Goal: Transaction & Acquisition: Purchase product/service

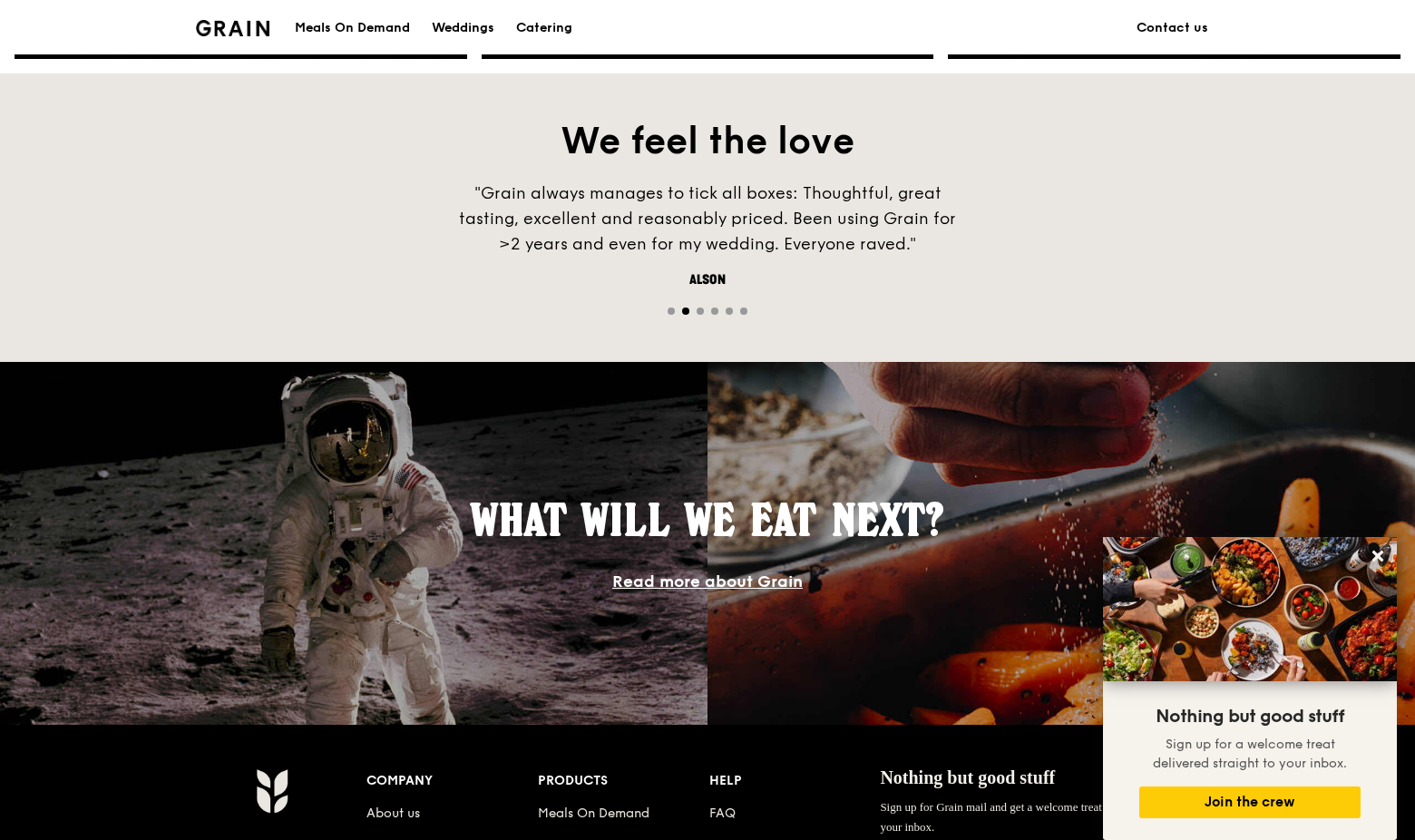
scroll to position [1597, 0]
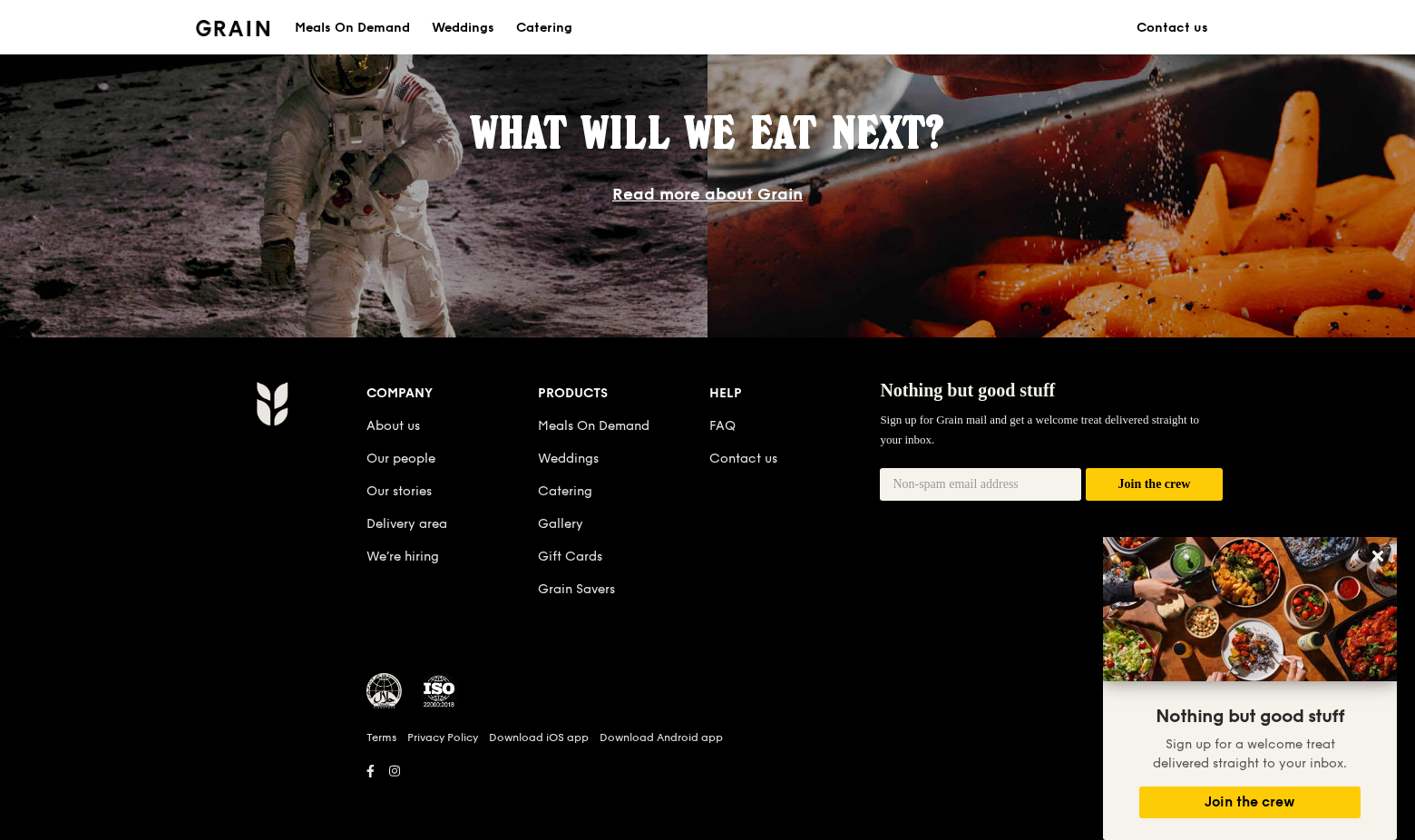
click at [366, 25] on div "Meals On Demand" at bounding box center [353, 28] width 115 height 55
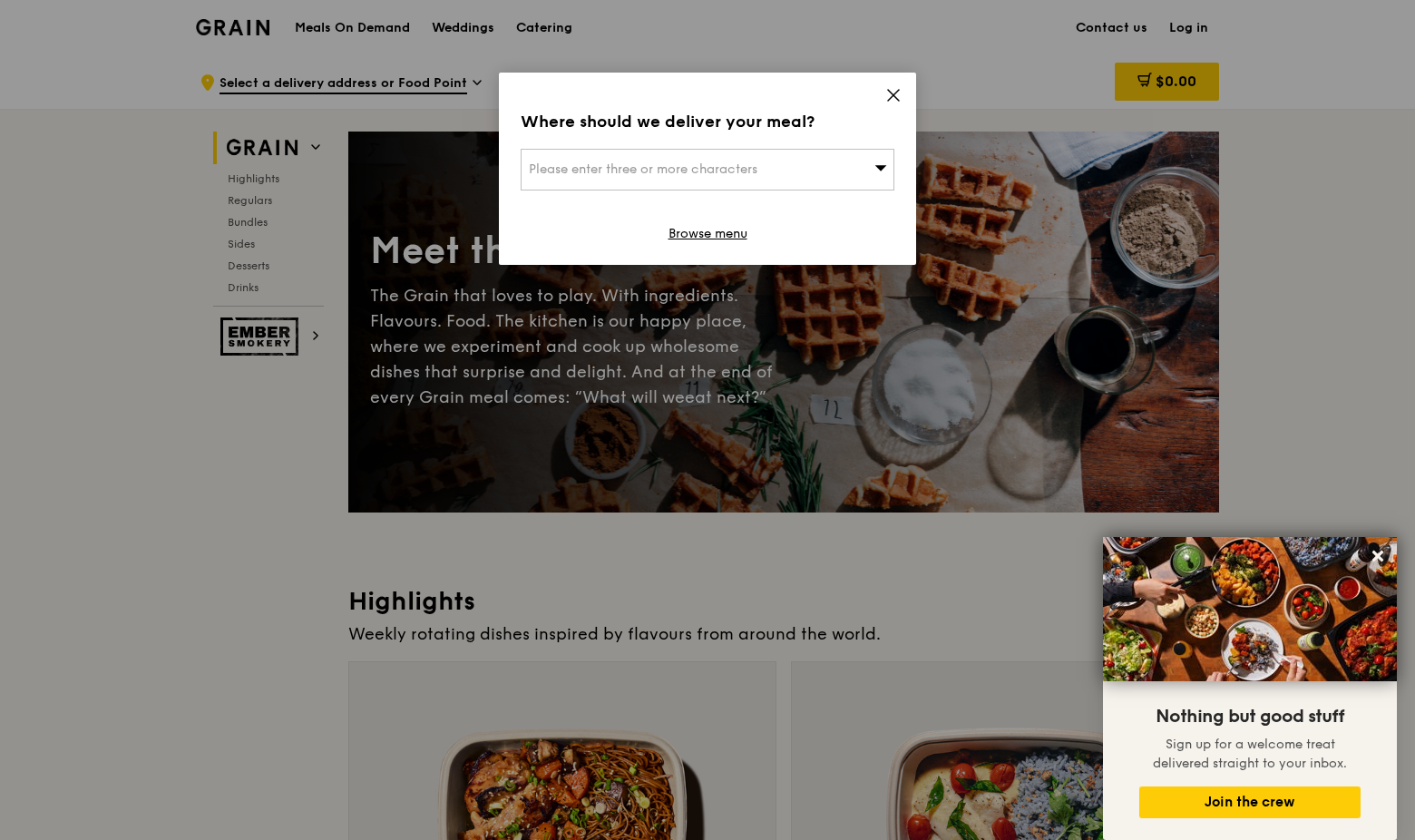
click at [787, 173] on div "Please enter three or more characters" at bounding box center [708, 170] width 374 height 42
paste input "069543"
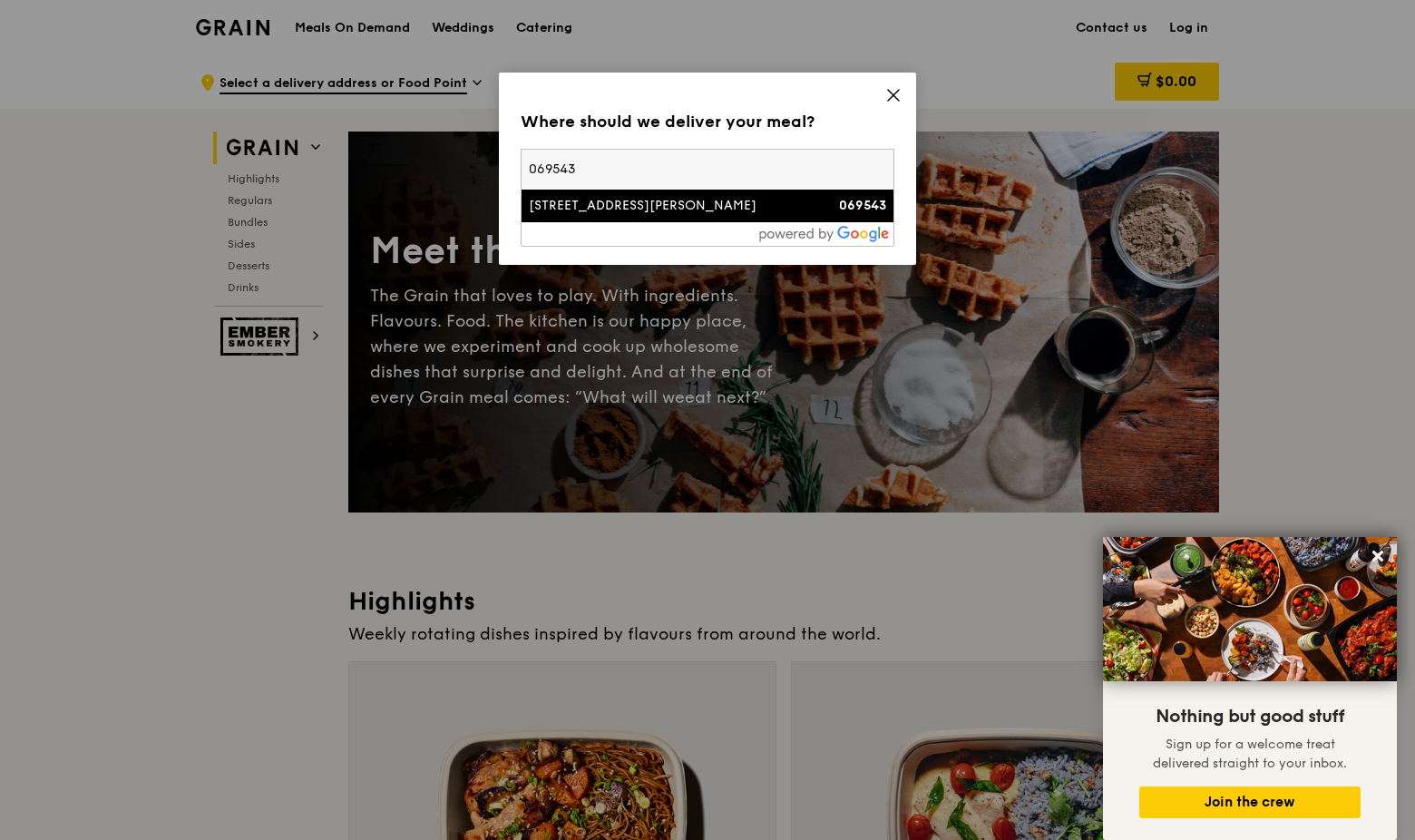
type input "069543"
click at [639, 201] on div "[STREET_ADDRESS][PERSON_NAME]" at bounding box center [664, 206] width 269 height 18
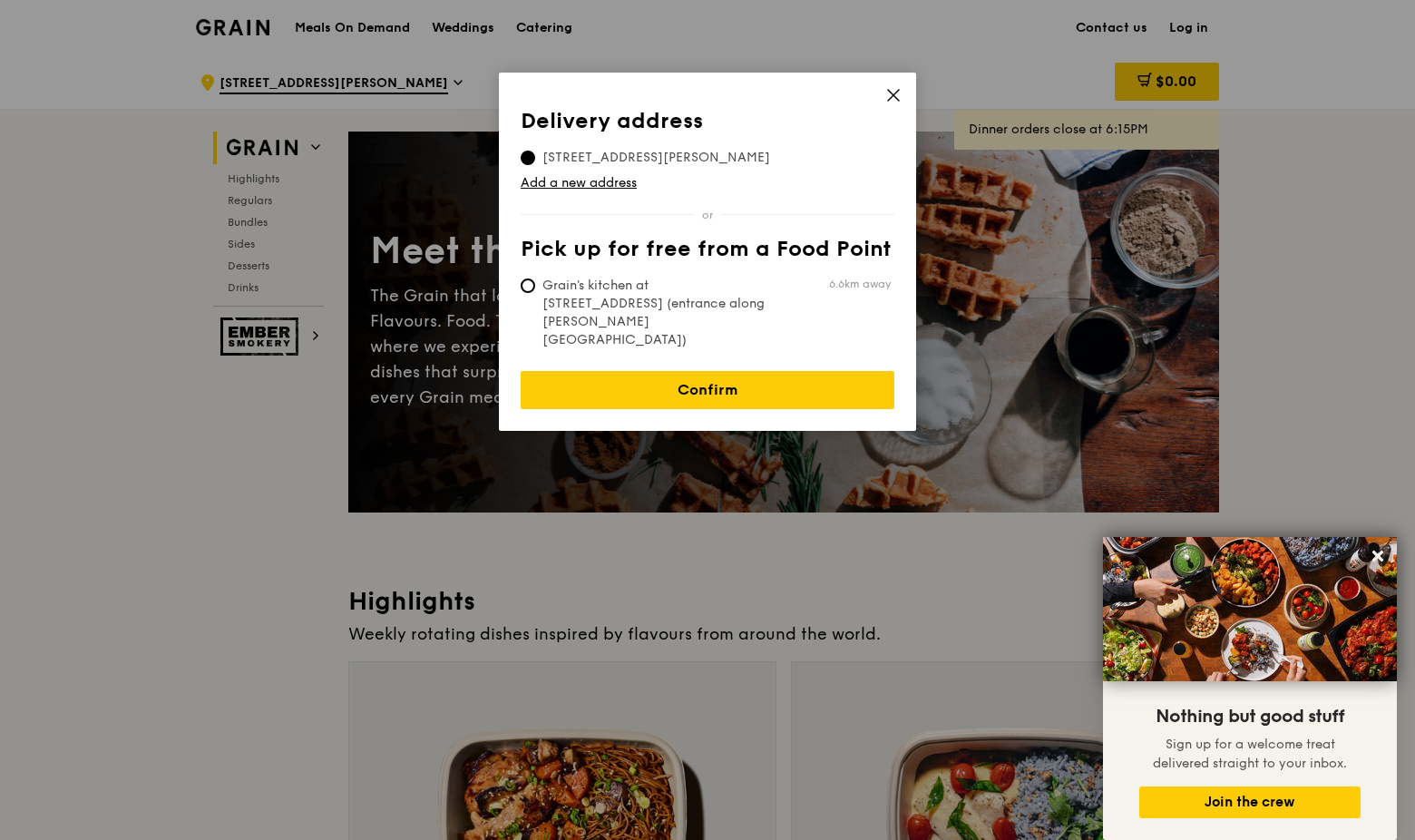
click at [722, 371] on link "Confirm" at bounding box center [708, 390] width 374 height 38
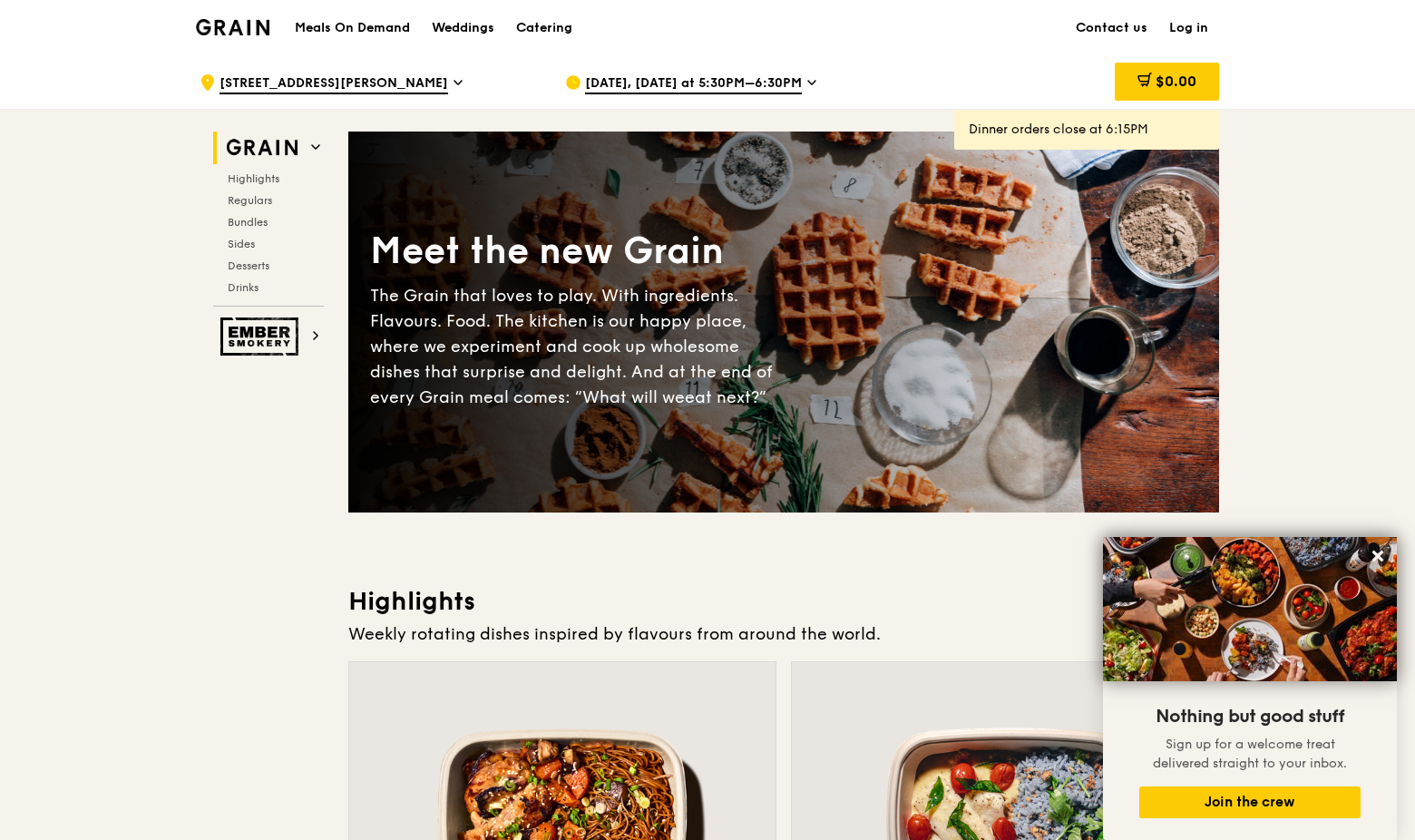
click at [685, 82] on span "[DATE], [DATE] at 5:30PM–6:30PM" at bounding box center [693, 84] width 217 height 20
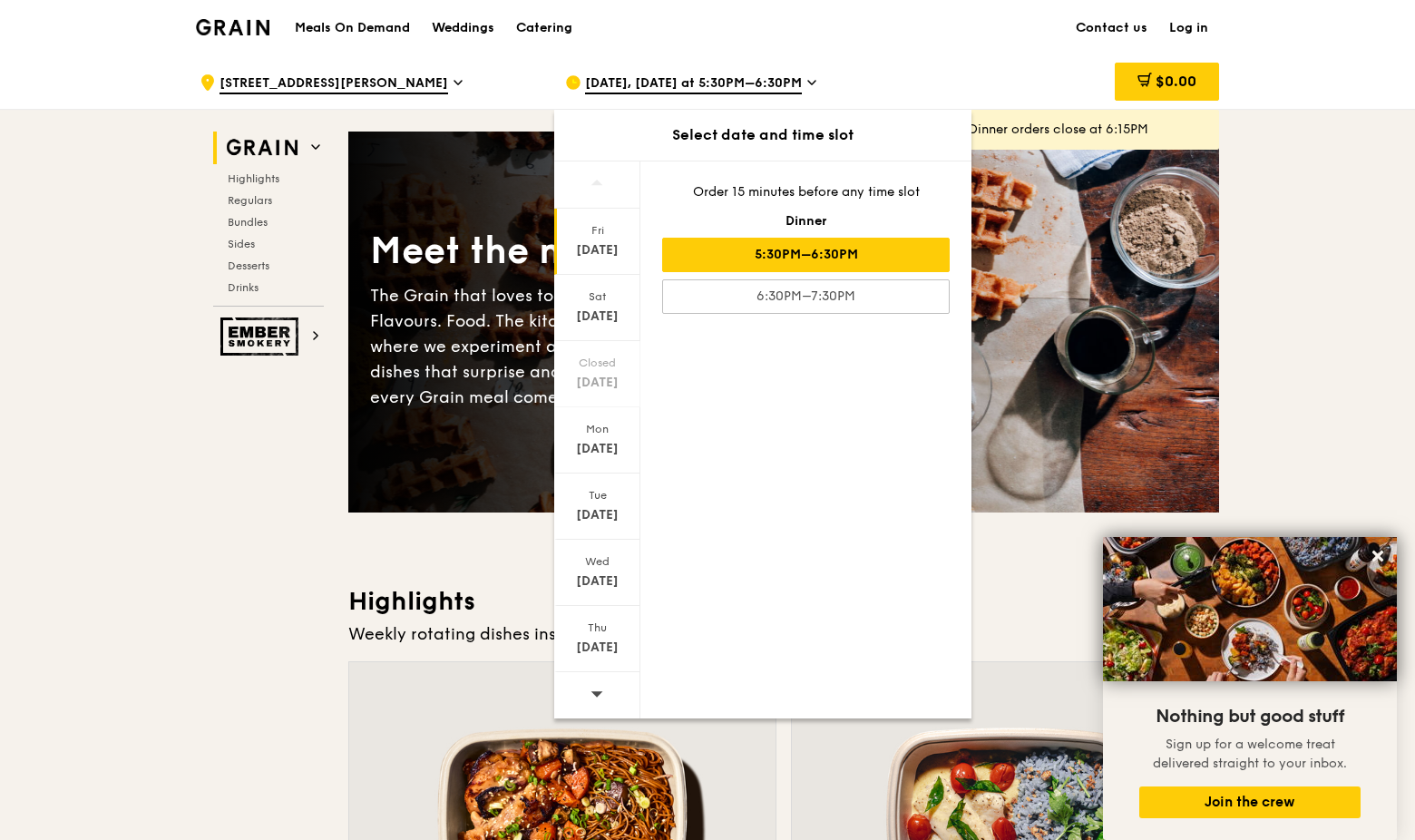
click at [611, 572] on div "[DATE]" at bounding box center [597, 581] width 80 height 18
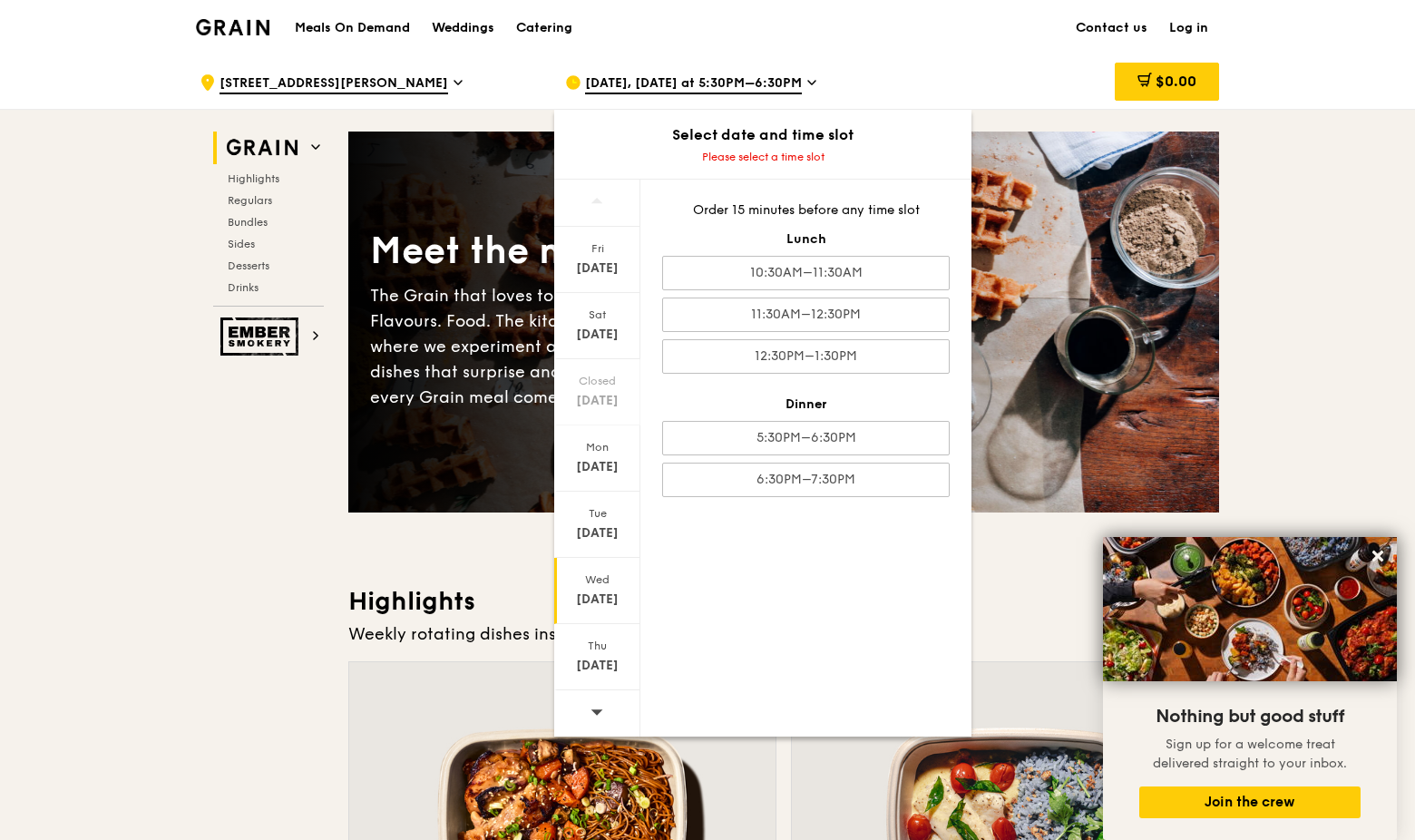
click at [813, 320] on div "11:30AM–12:30PM" at bounding box center [805, 314] width 288 height 35
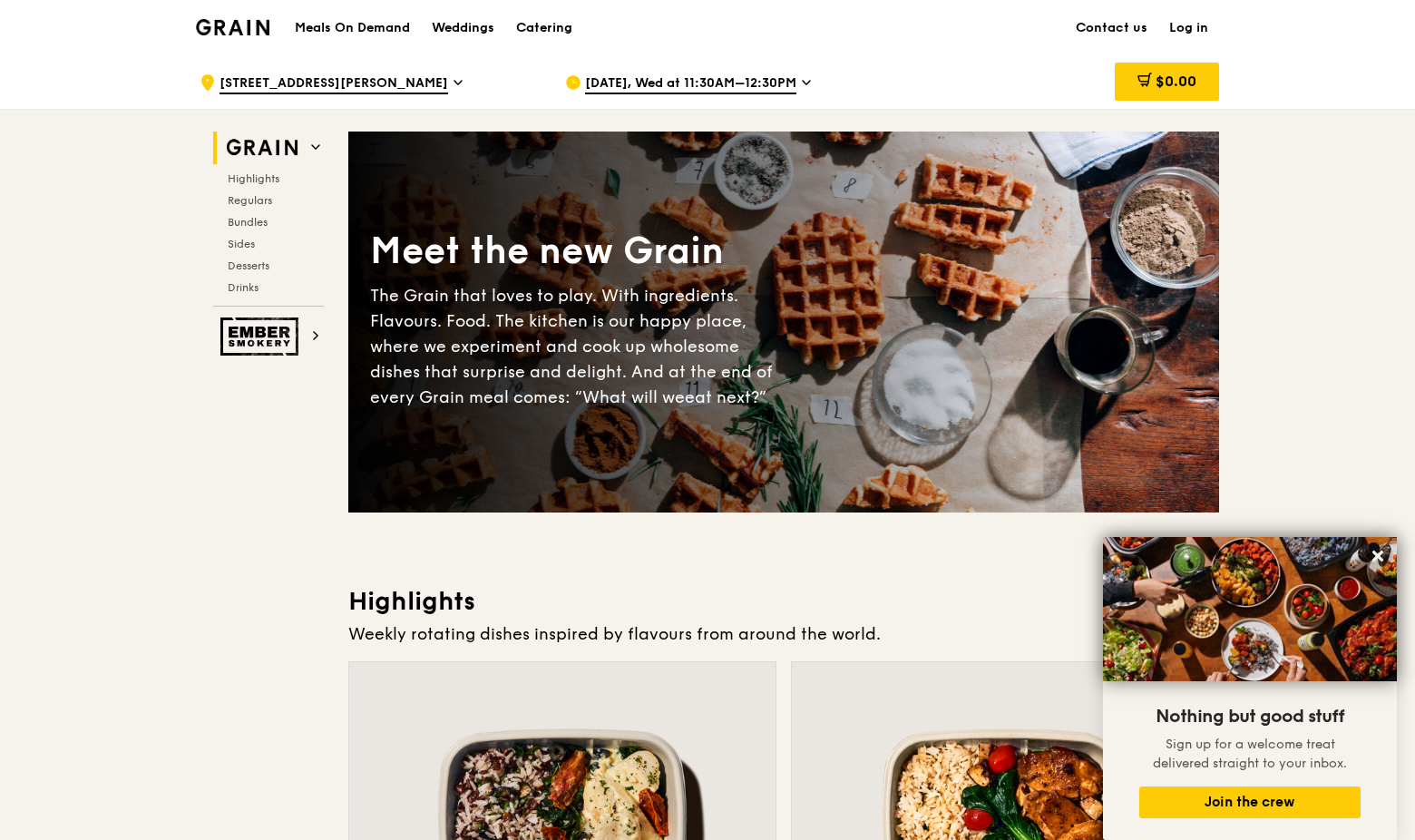
click at [1379, 550] on icon at bounding box center [1378, 556] width 16 height 16
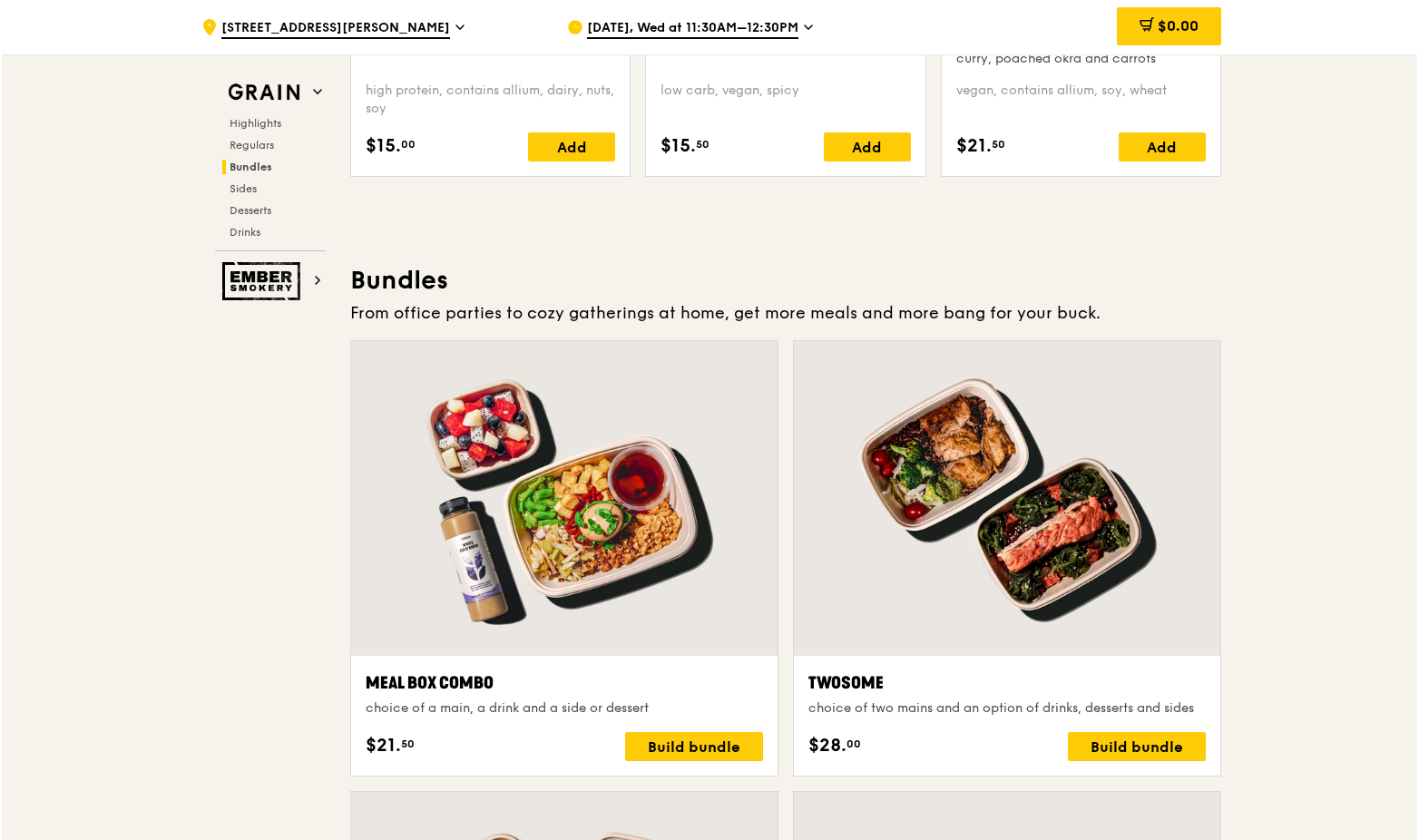
scroll to position [2661, 0]
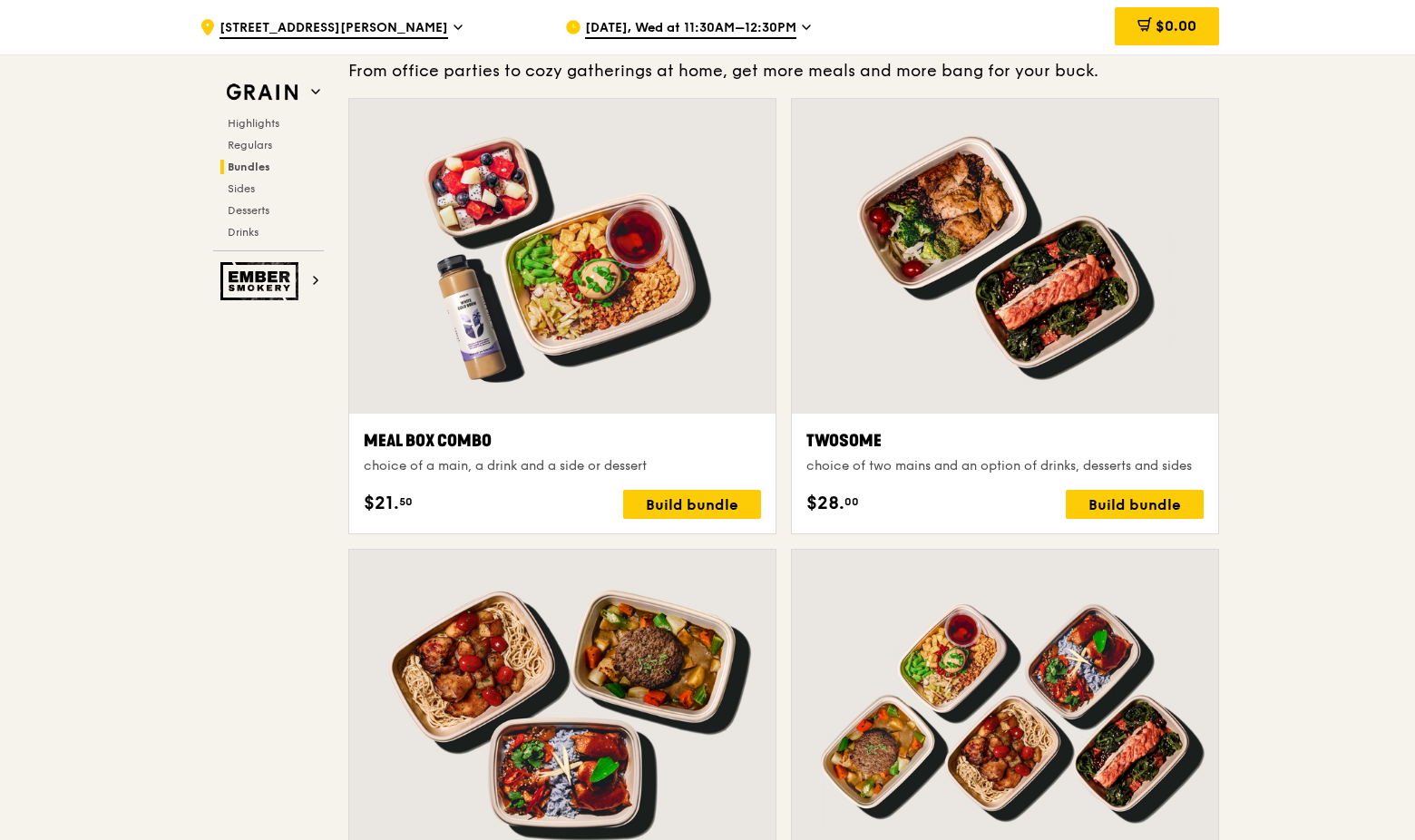
click at [1009, 438] on div "Twosome" at bounding box center [1005, 441] width 398 height 26
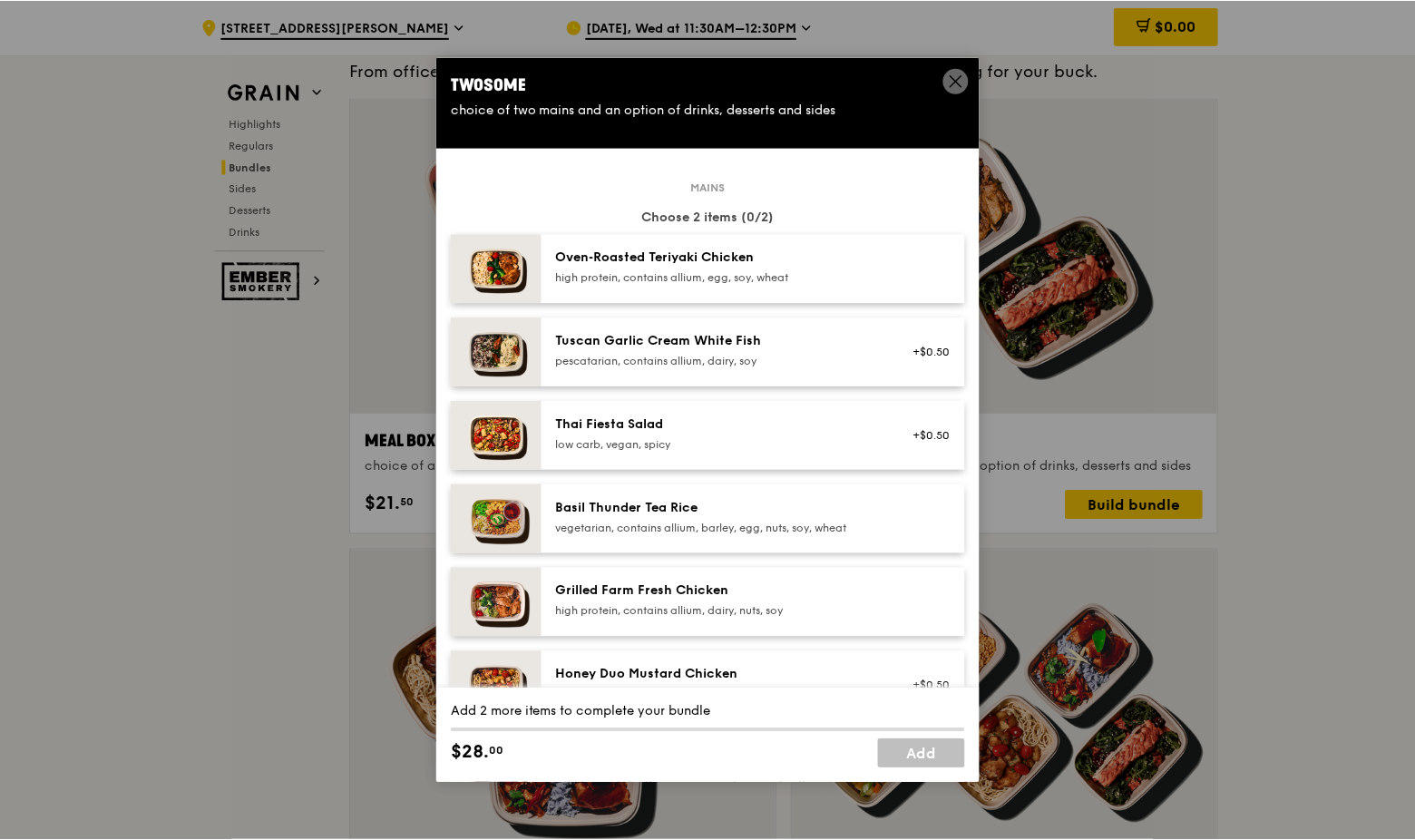
scroll to position [241, 0]
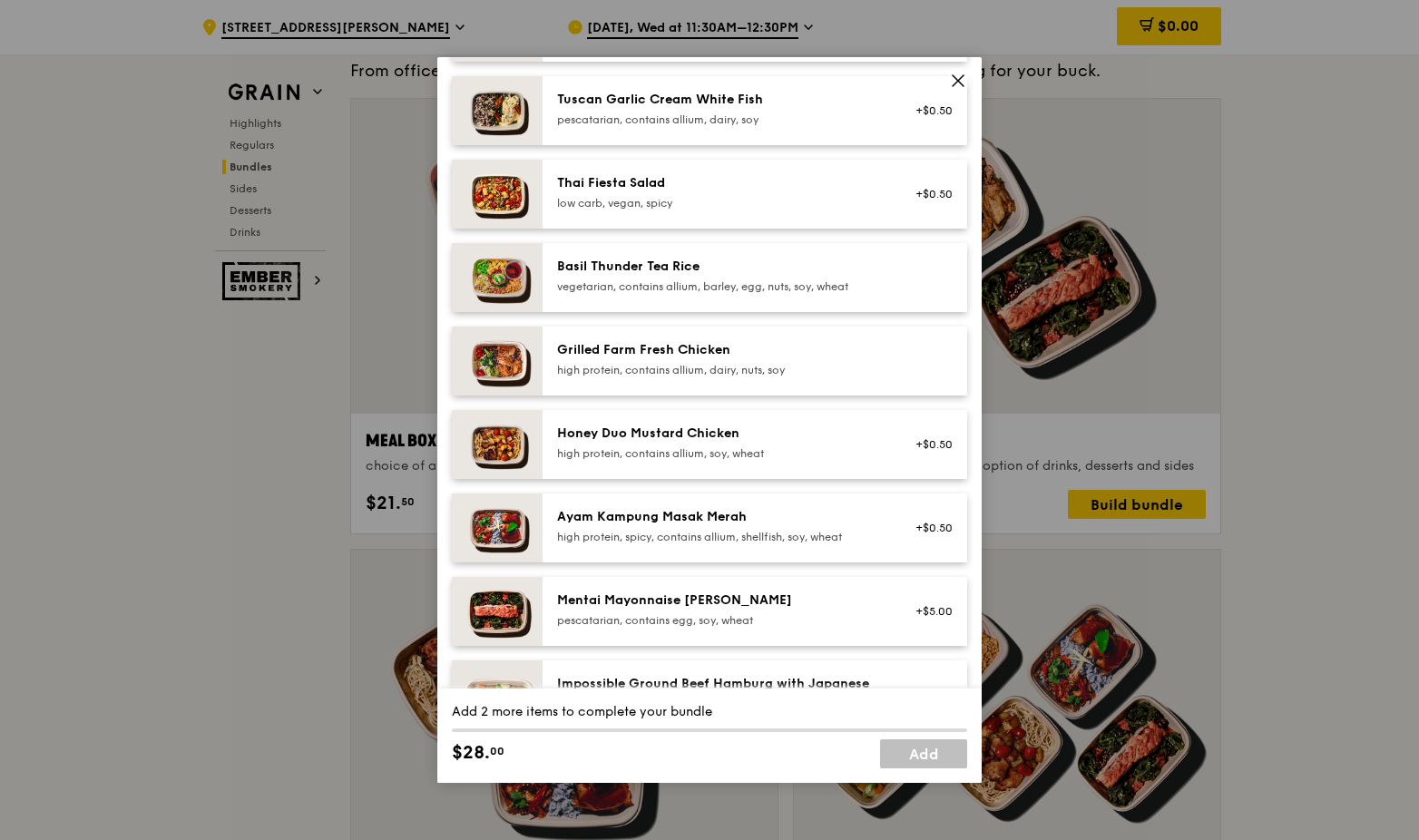
click at [696, 365] on div "high protein, contains allium, dairy, nuts, soy" at bounding box center [720, 370] width 325 height 15
click at [688, 523] on div "Ayam Kampung Masak Merah" at bounding box center [720, 517] width 325 height 18
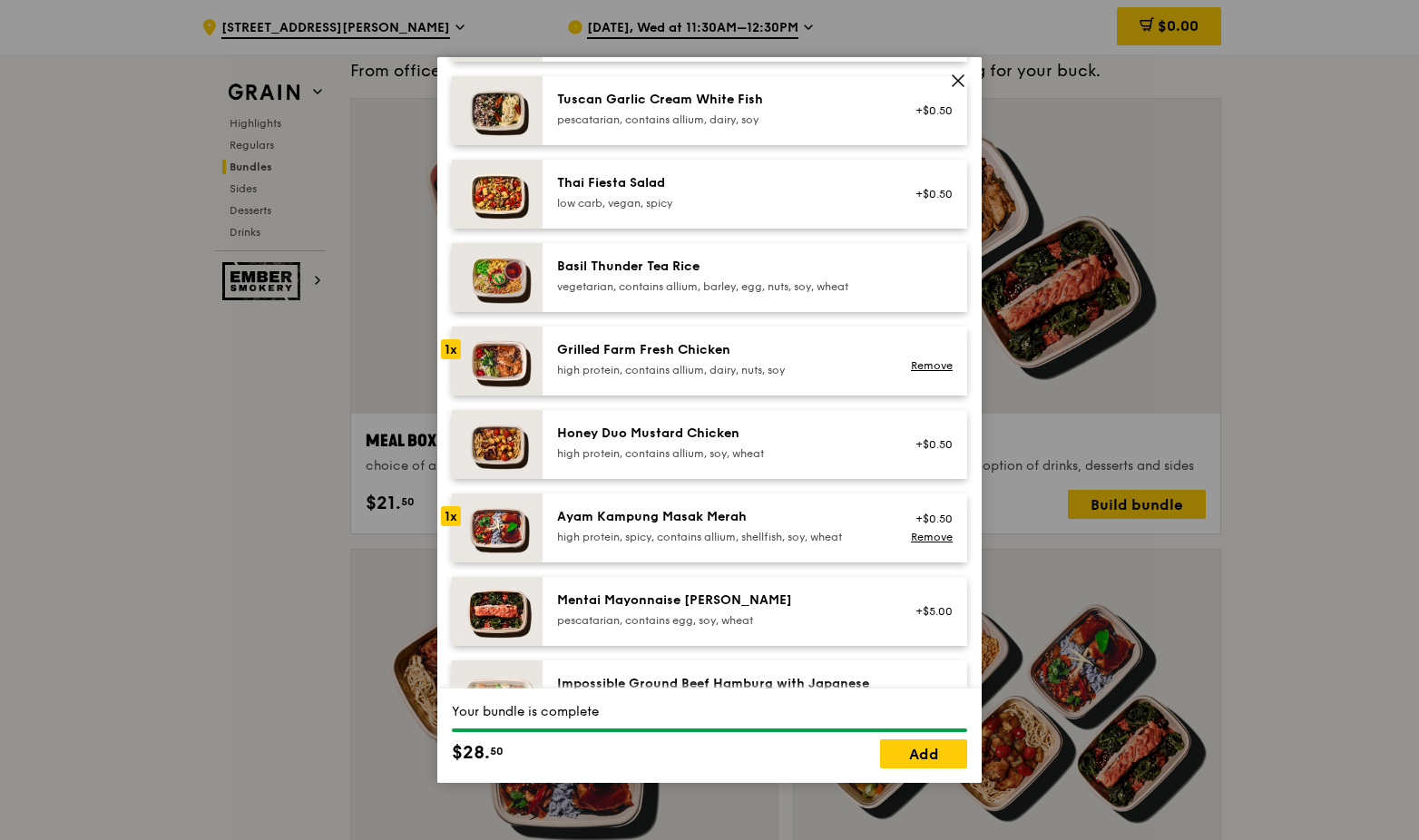
click at [918, 760] on link "Add" at bounding box center [923, 754] width 87 height 29
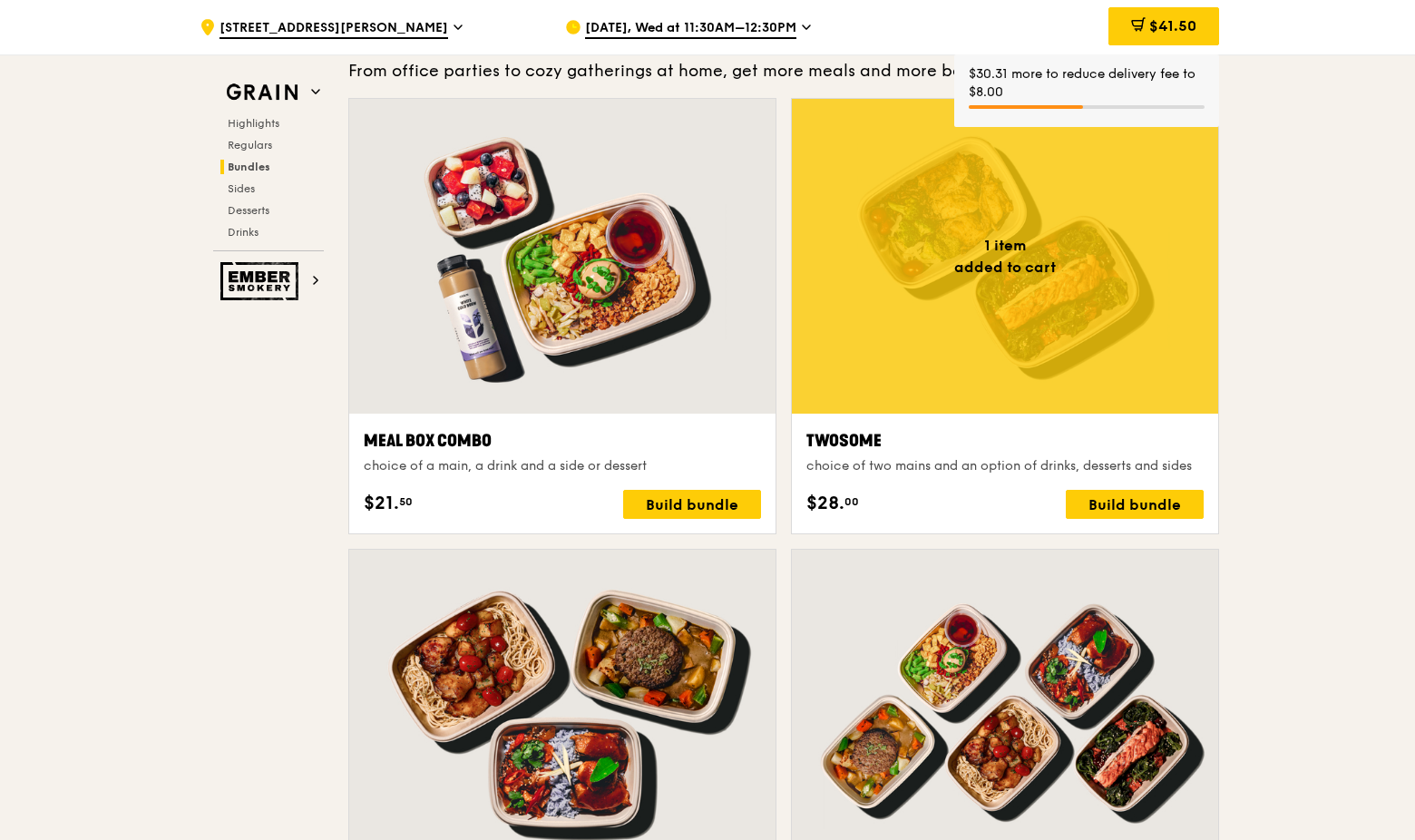
click at [1159, 27] on span "$41.50" at bounding box center [1173, 26] width 48 height 17
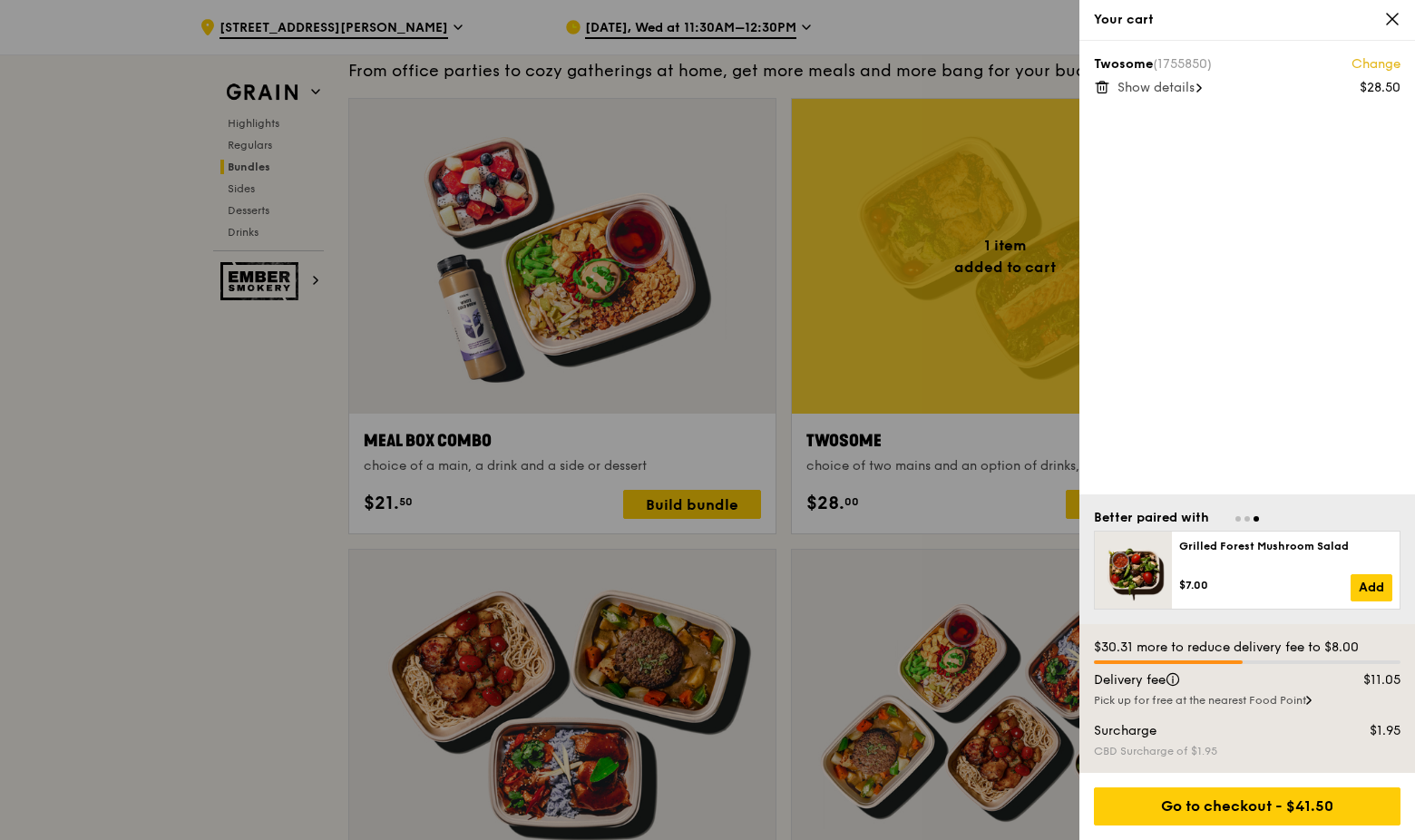
click at [1282, 802] on div "Go to checkout - $41.50" at bounding box center [1247, 806] width 306 height 38
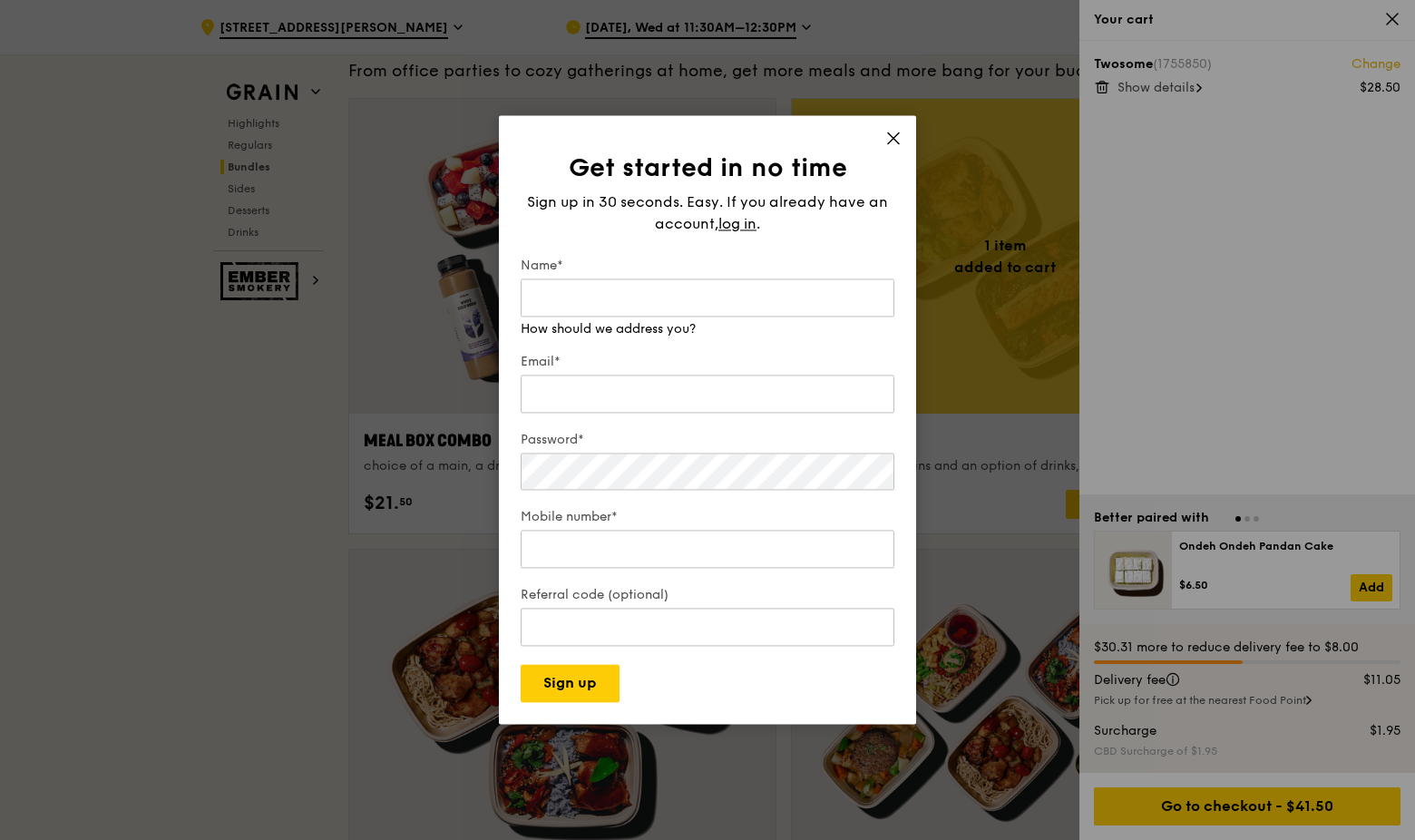
click at [603, 302] on input "Name*" at bounding box center [708, 298] width 374 height 38
type input "[PERSON_NAME]"
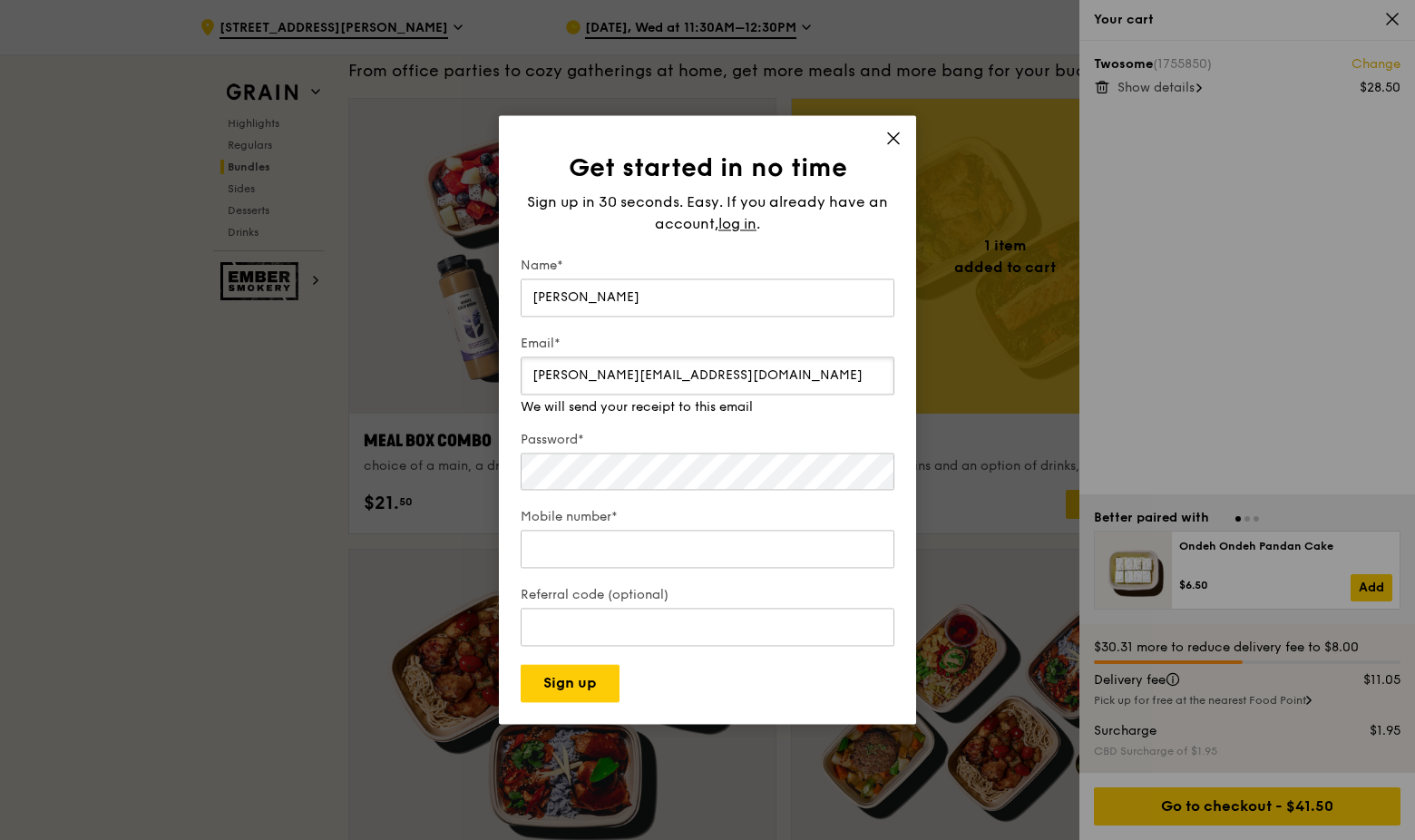
type input "[PERSON_NAME][EMAIL_ADDRESS][DOMAIN_NAME]"
